Goal: Information Seeking & Learning: Learn about a topic

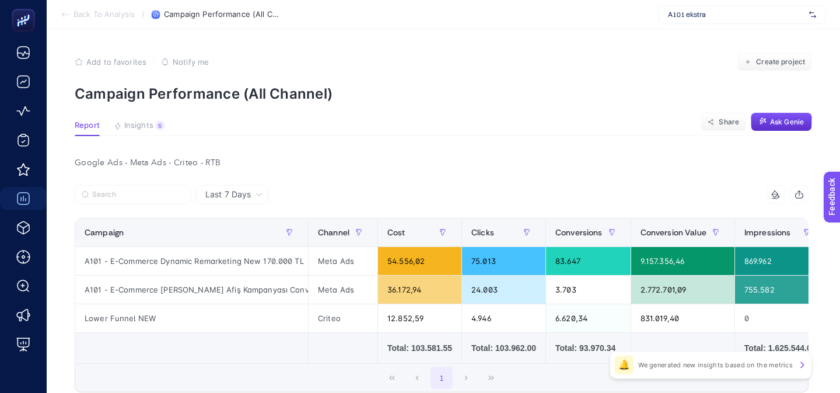
click at [744, 19] on div "A101 ekstra" at bounding box center [742, 14] width 168 height 19
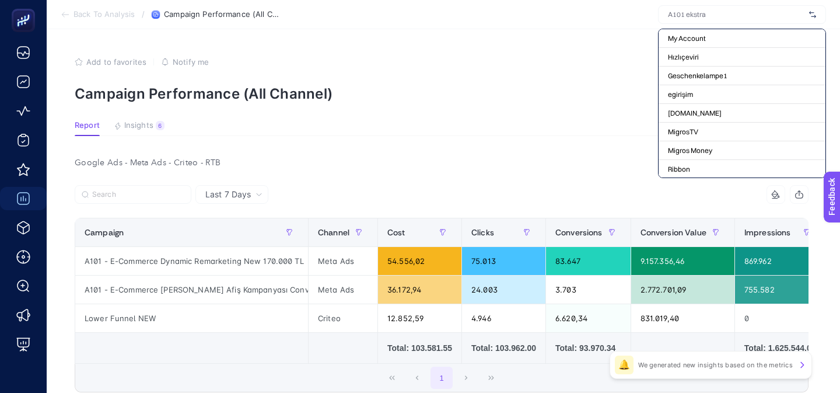
click at [602, 67] on div "Add to favorites false Notify me Create project" at bounding box center [444, 62] width 738 height 19
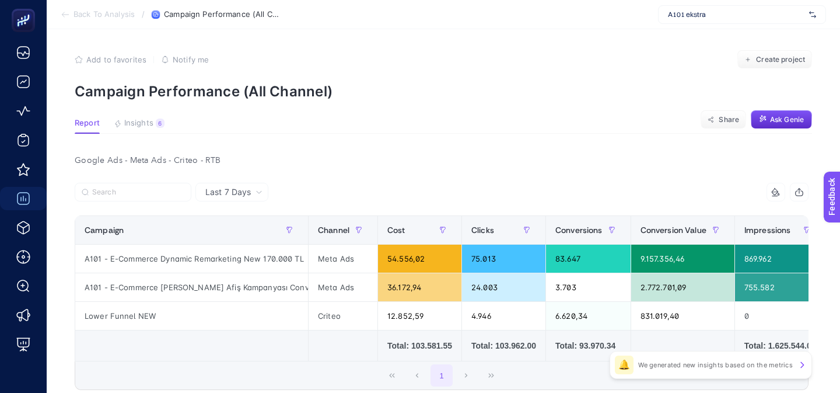
scroll to position [1, 0]
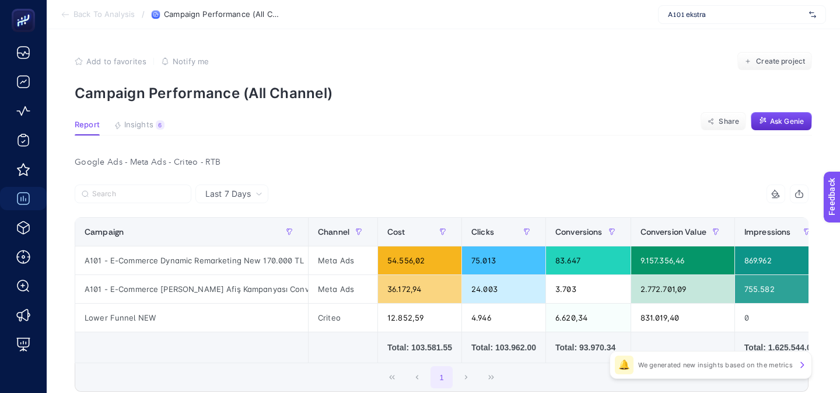
click at [767, 10] on span "A101 ekstra" at bounding box center [736, 14] width 137 height 9
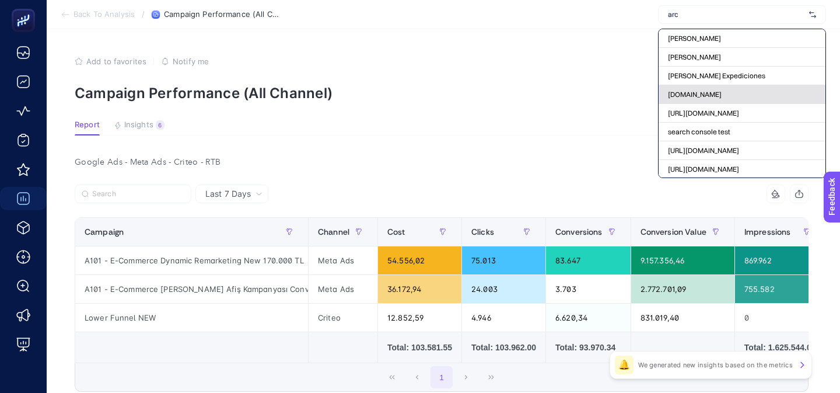
type input "arc"
click at [709, 97] on span "[DOMAIN_NAME]" at bounding box center [695, 94] width 54 height 9
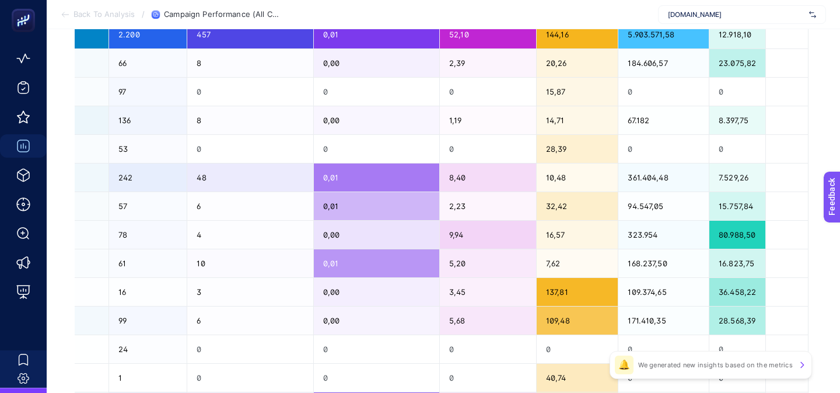
scroll to position [579, 0]
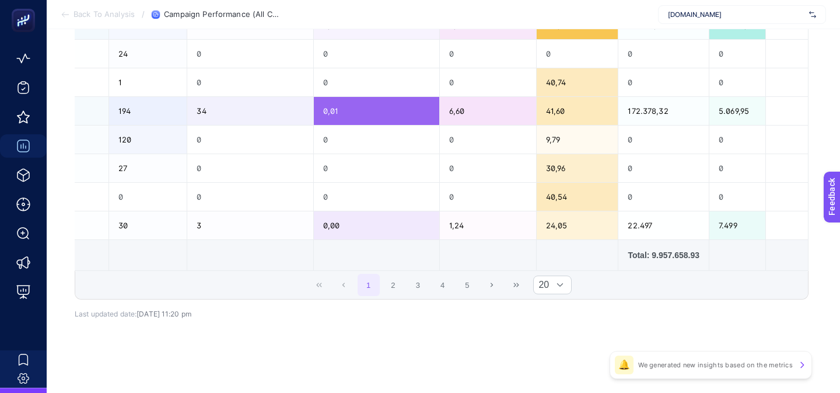
click at [669, 257] on div "Total: 9.957.658.93" at bounding box center [664, 255] width 72 height 12
click at [674, 265] on td "Total: 9.957.658.93" at bounding box center [664, 255] width 91 height 31
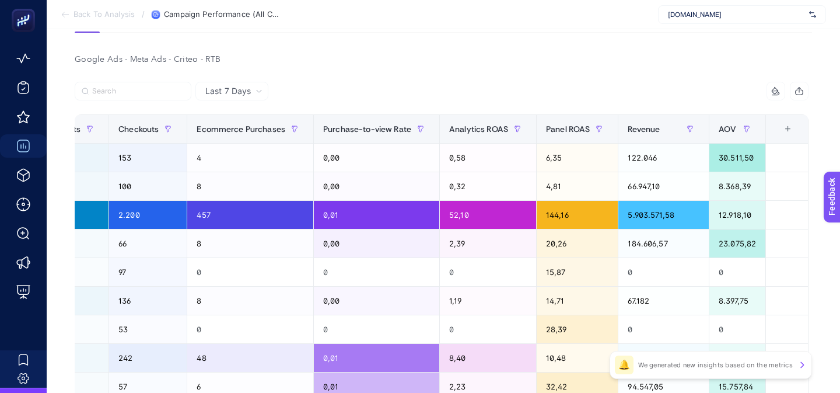
scroll to position [106, 0]
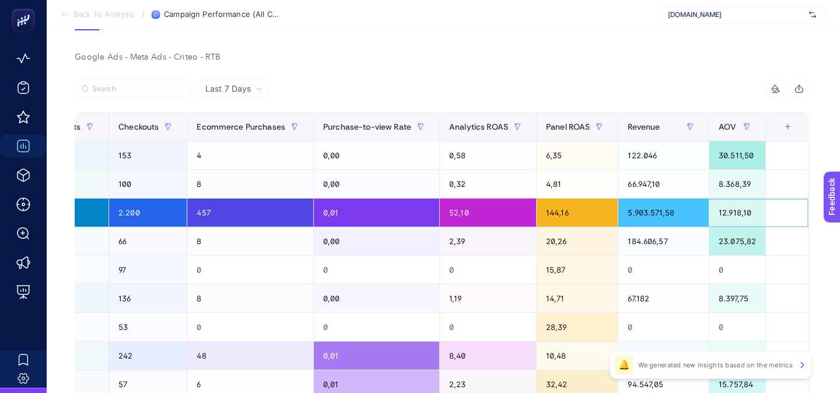
click at [636, 214] on div "5.903.571,58" at bounding box center [664, 212] width 90 height 28
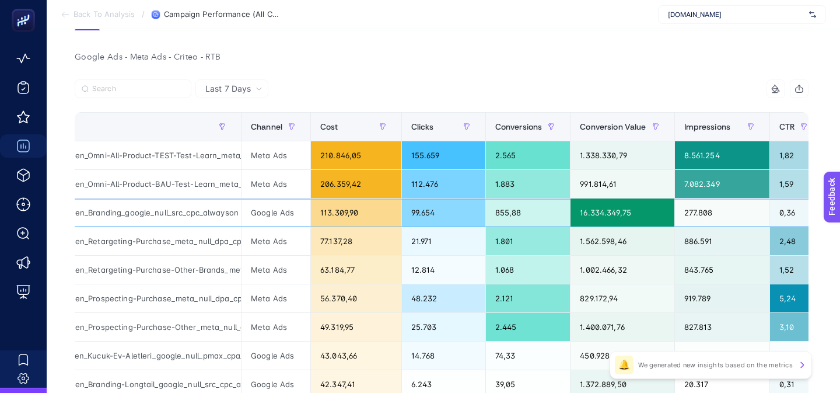
scroll to position [0, 0]
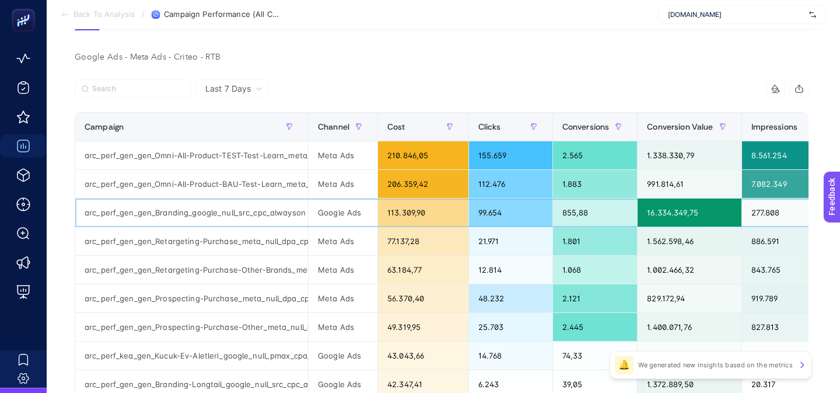
click at [161, 218] on div "arc_perf_gen_gen_Branding_google_null_src_cpc_alwayson" at bounding box center [191, 212] width 233 height 28
click at [404, 213] on div "113.309,90" at bounding box center [423, 212] width 90 height 28
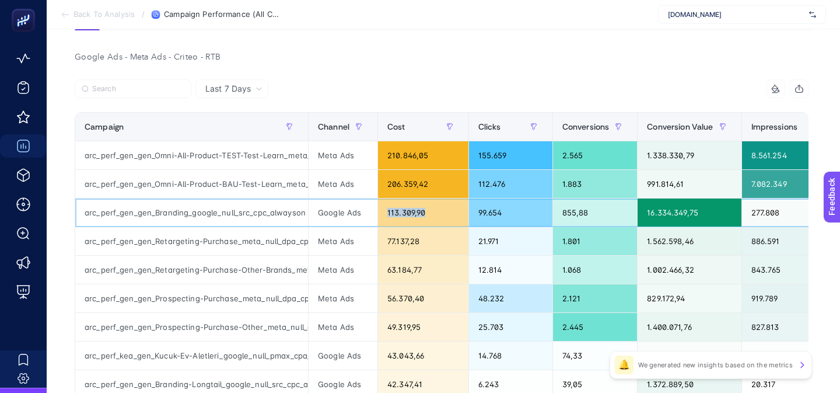
click at [404, 213] on div "113.309,90" at bounding box center [423, 212] width 90 height 28
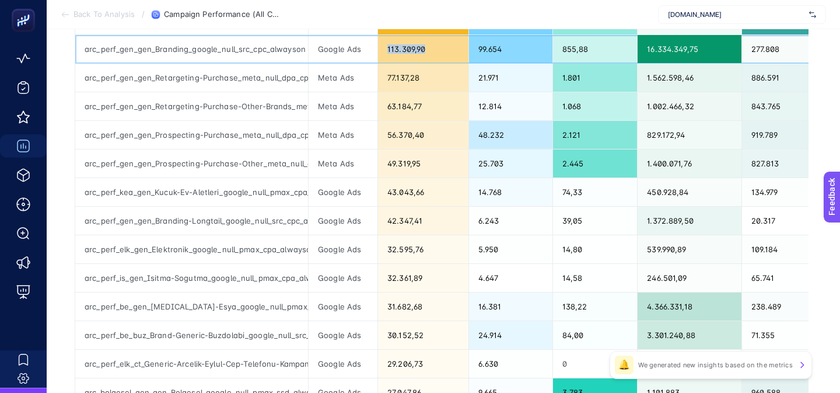
scroll to position [579, 0]
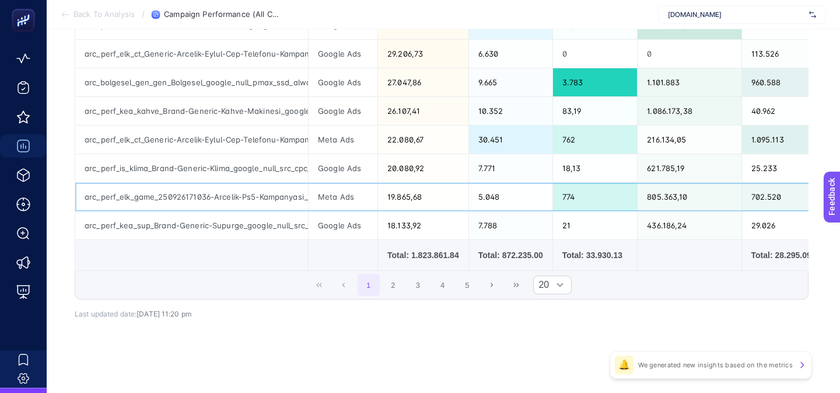
click at [204, 193] on div "arc_perf_elk_game_250926171036-Arcelik-Ps5-Kampanyasi_meta_null_ban_cpa_2609202…" at bounding box center [191, 197] width 233 height 28
